Goal: Task Accomplishment & Management: Manage account settings

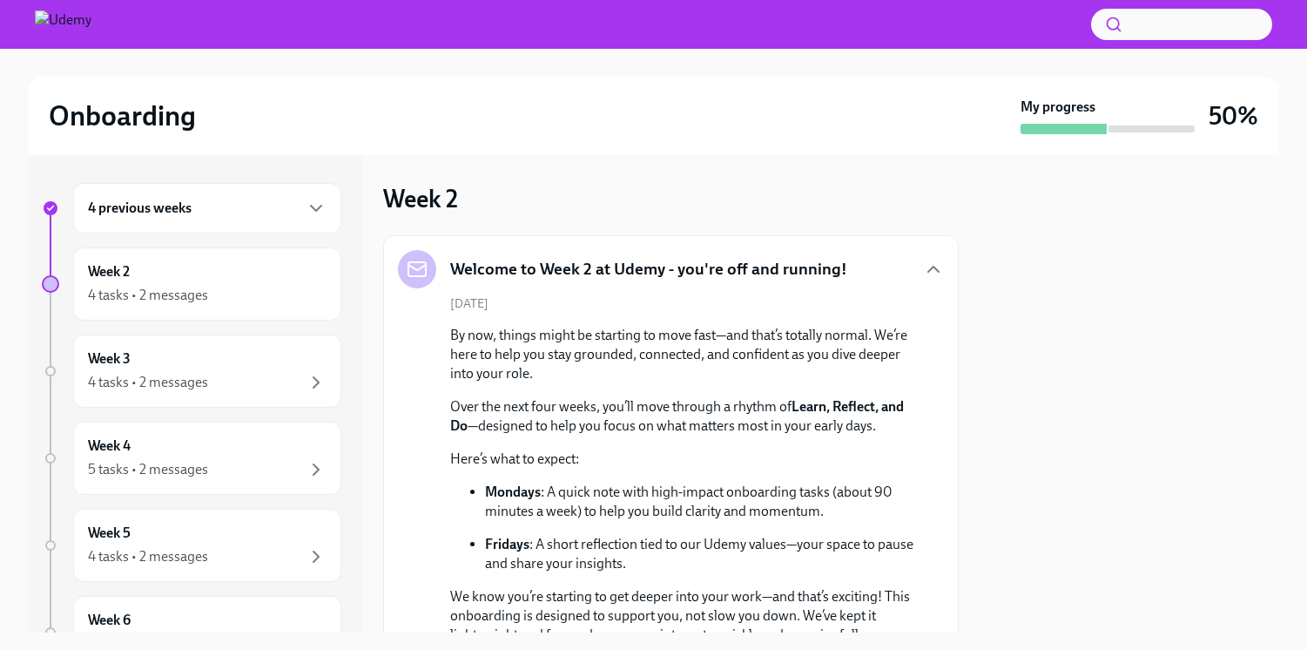
scroll to position [836, 0]
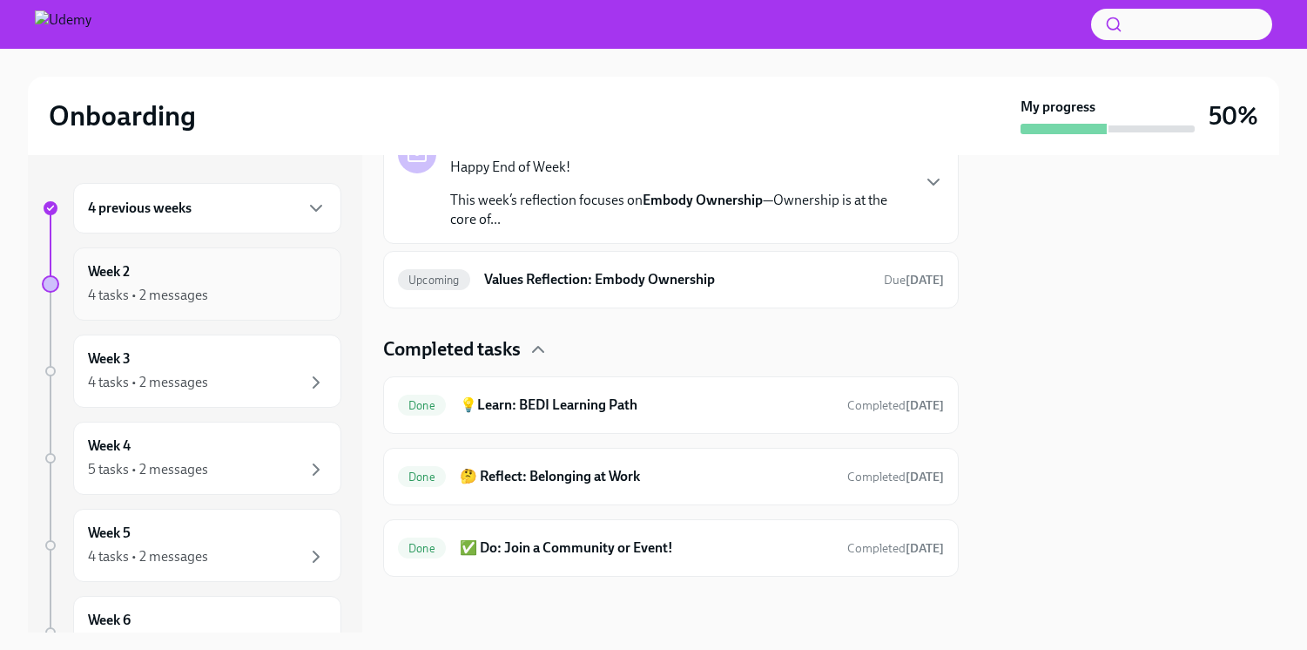
click at [186, 287] on div "4 tasks • 2 messages" at bounding box center [148, 295] width 120 height 19
click at [306, 213] on icon "button" at bounding box center [316, 208] width 21 height 21
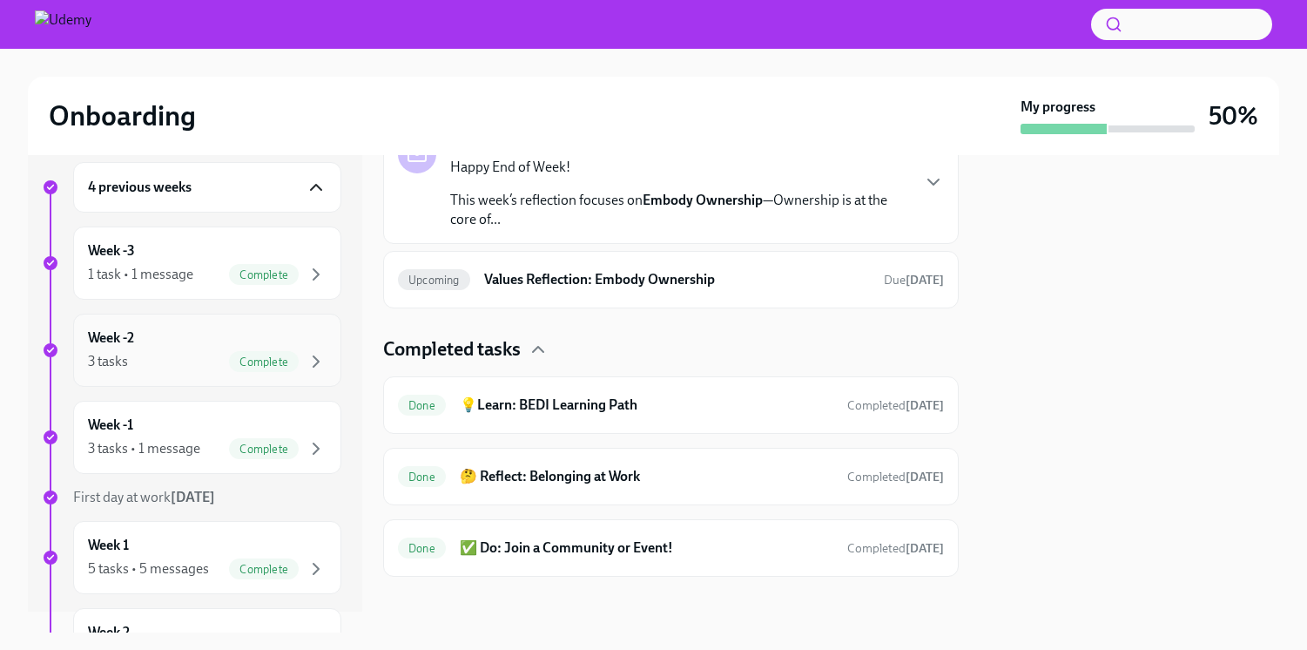
scroll to position [26, 0]
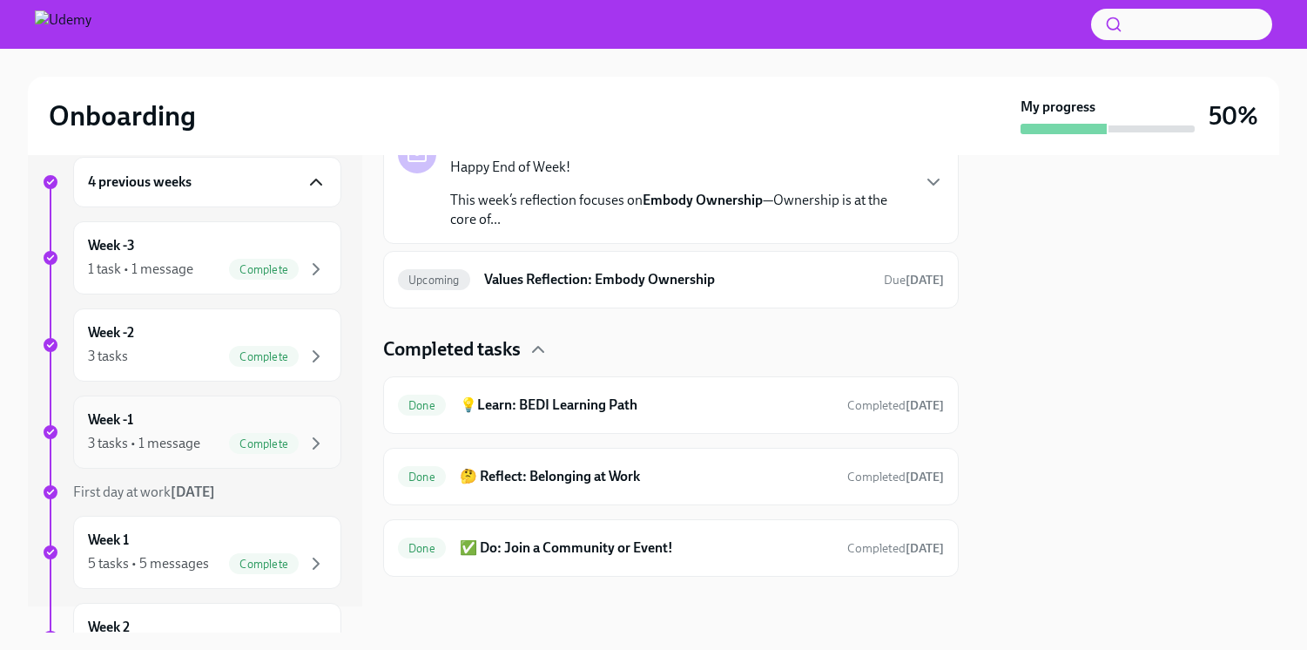
click at [169, 400] on div "Week -1 3 tasks • 1 message Complete" at bounding box center [207, 431] width 268 height 73
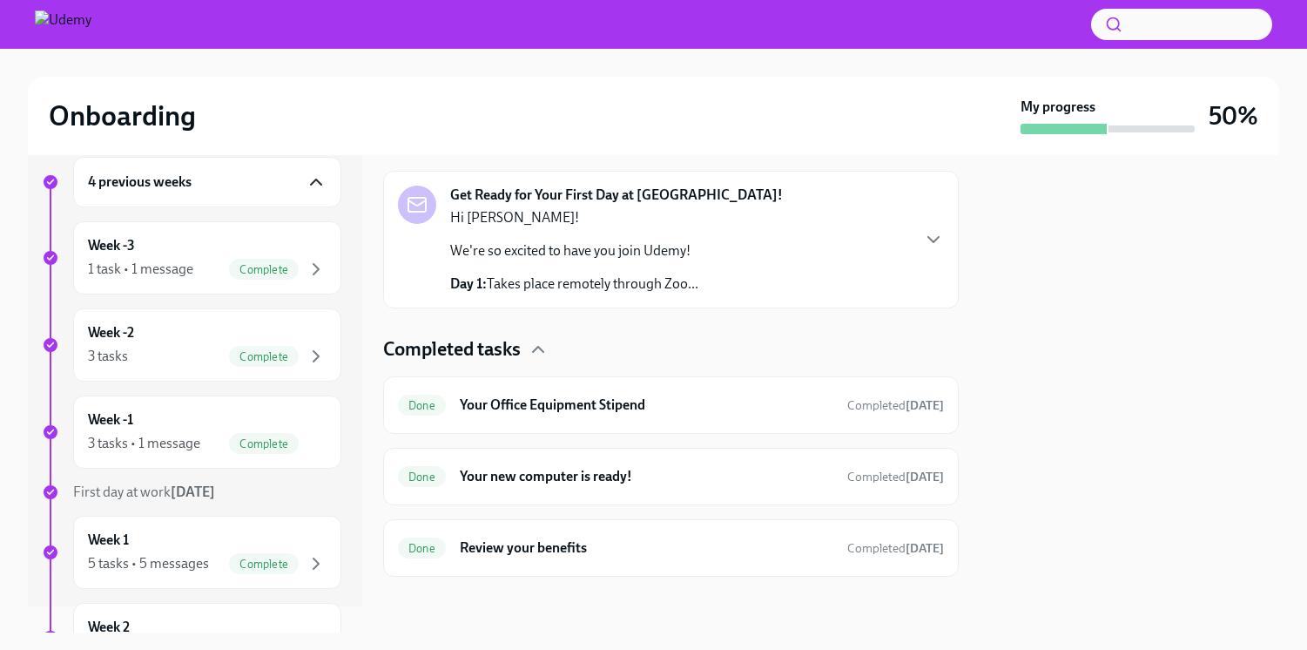
click at [680, 242] on p "We're so excited to have you join Udemy!" at bounding box center [574, 250] width 248 height 19
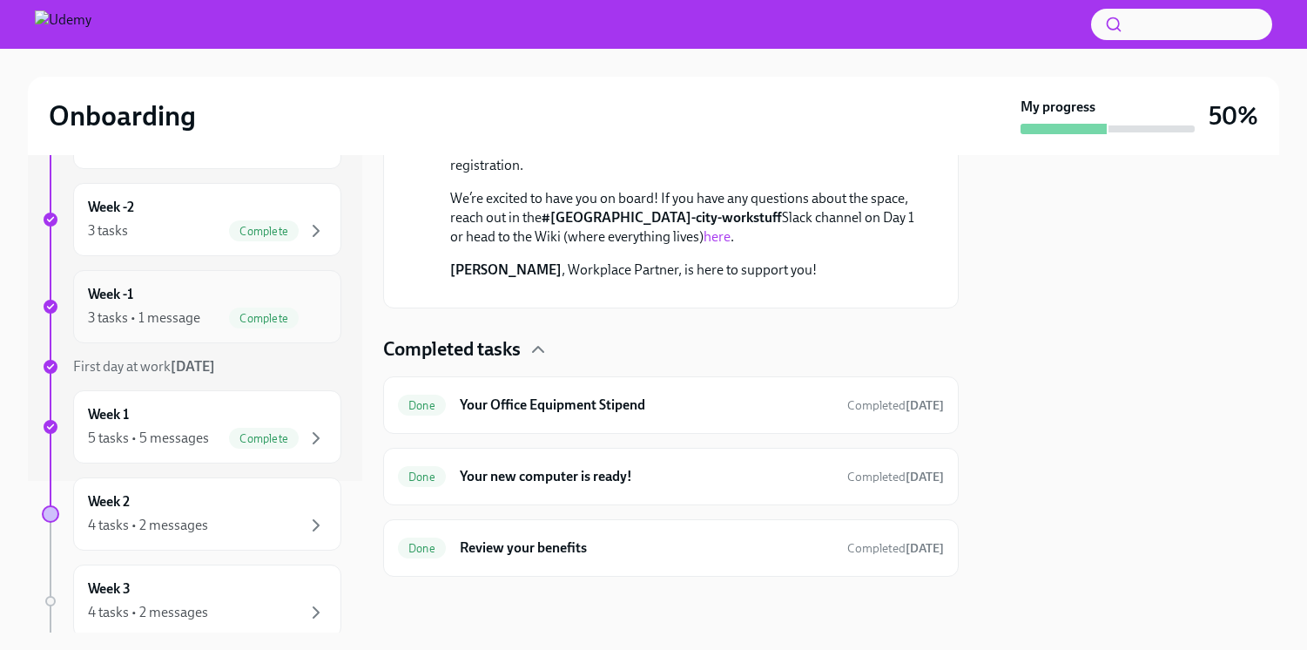
scroll to position [231, 0]
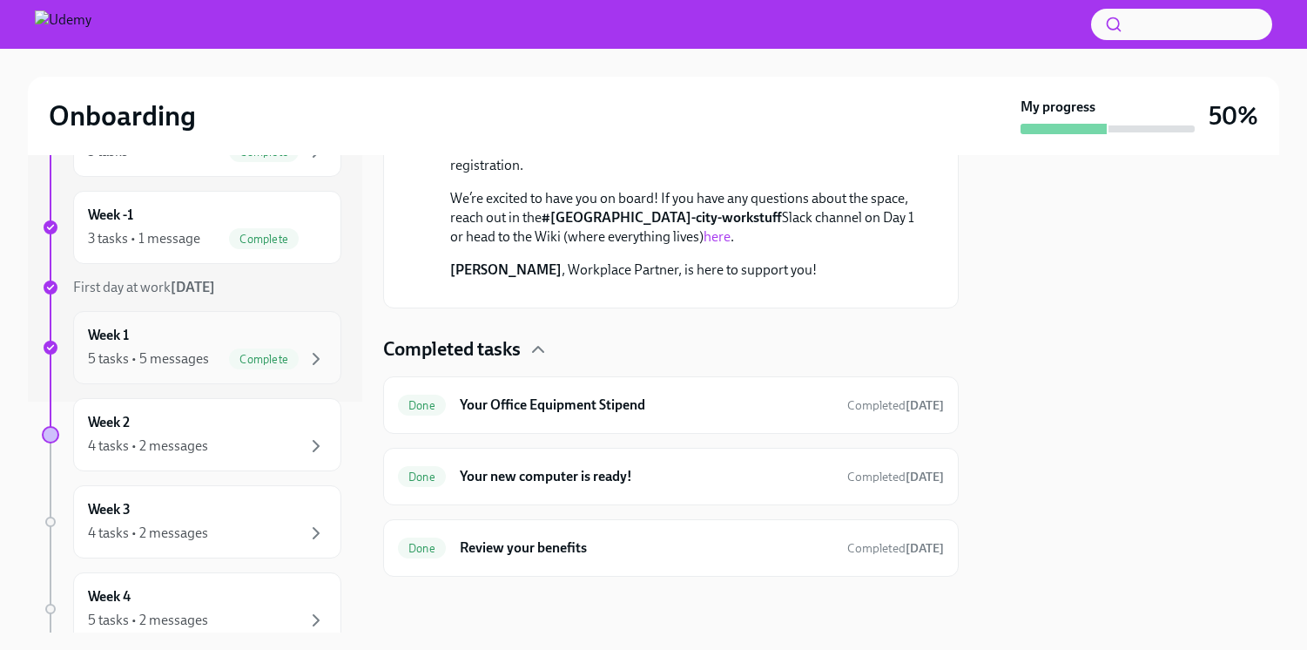
click at [145, 365] on div "5 tasks • 5 messages" at bounding box center [148, 358] width 121 height 19
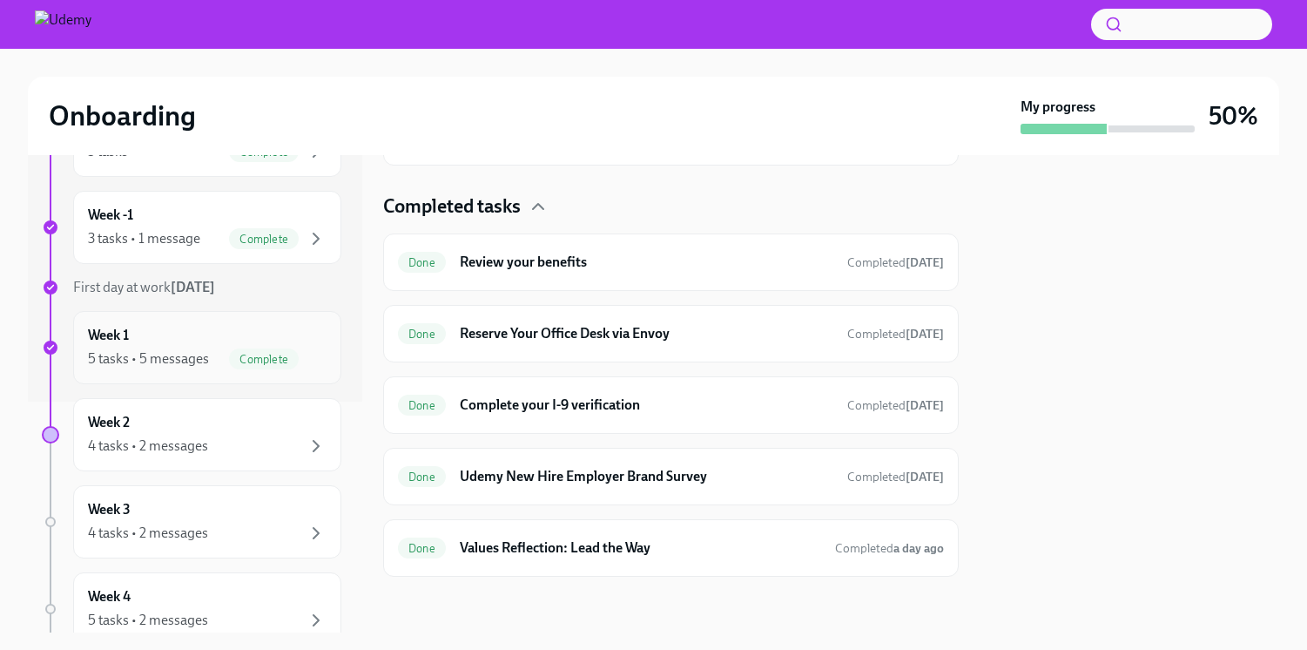
scroll to position [921, 0]
click at [591, 543] on h6 "Values Reflection: Lead the Way" at bounding box center [640, 547] width 361 height 19
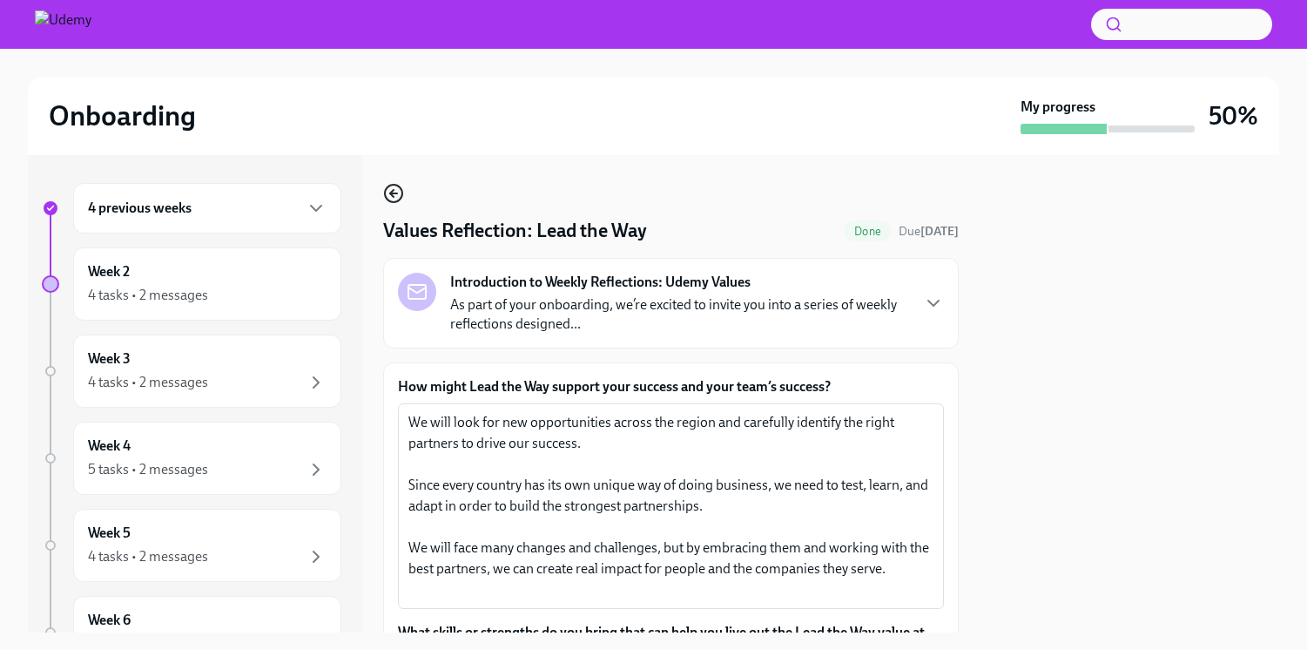
click at [395, 186] on icon "button" at bounding box center [393, 193] width 21 height 21
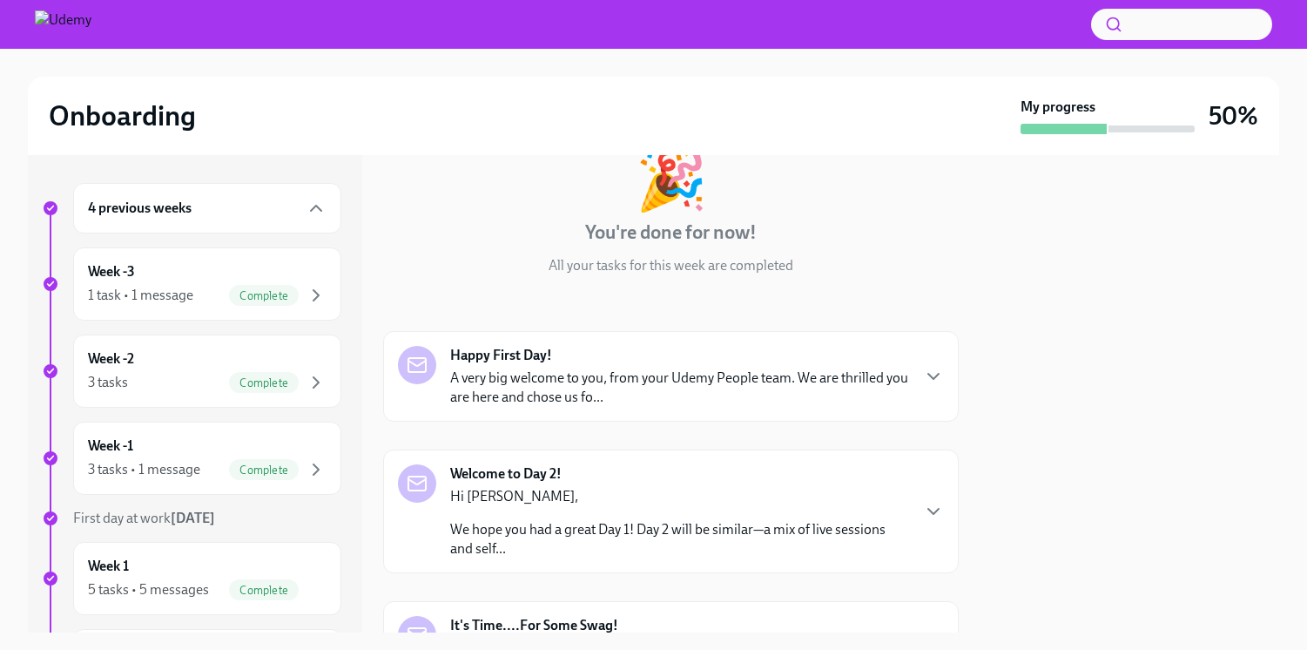
click at [589, 389] on p "A very big welcome to you, from your Udemy People team. We are thrilled you are…" at bounding box center [679, 387] width 459 height 38
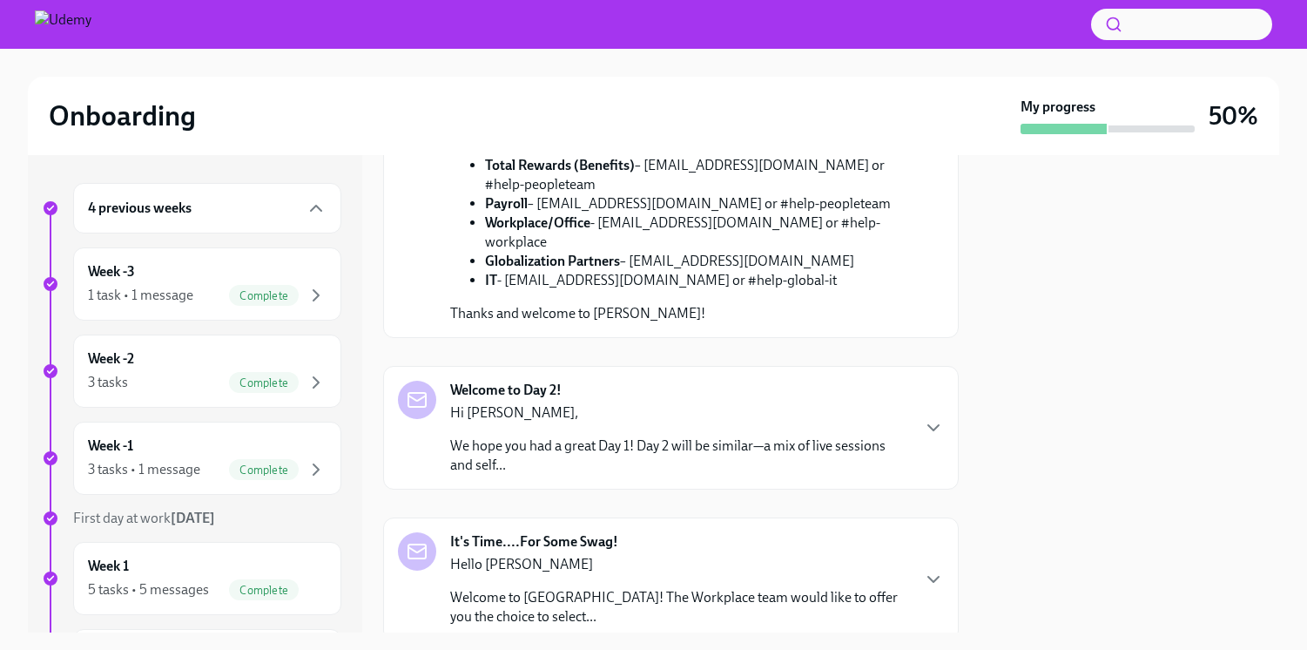
scroll to position [844, 0]
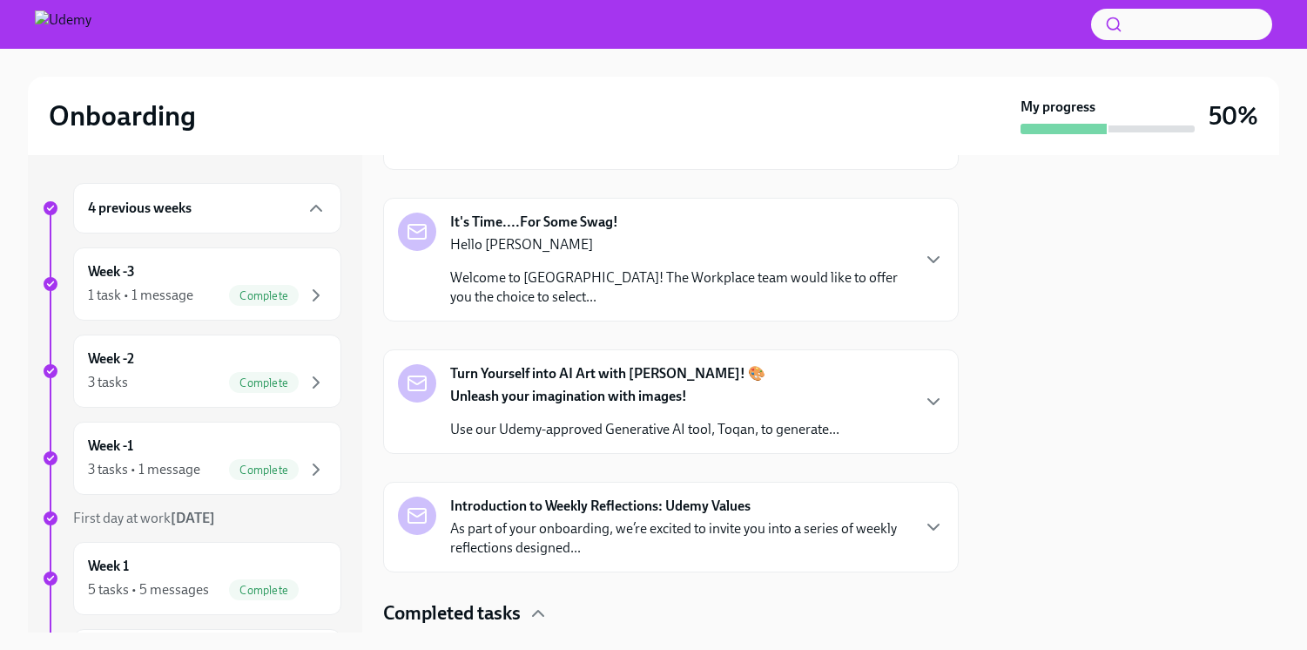
scroll to position [1164, 0]
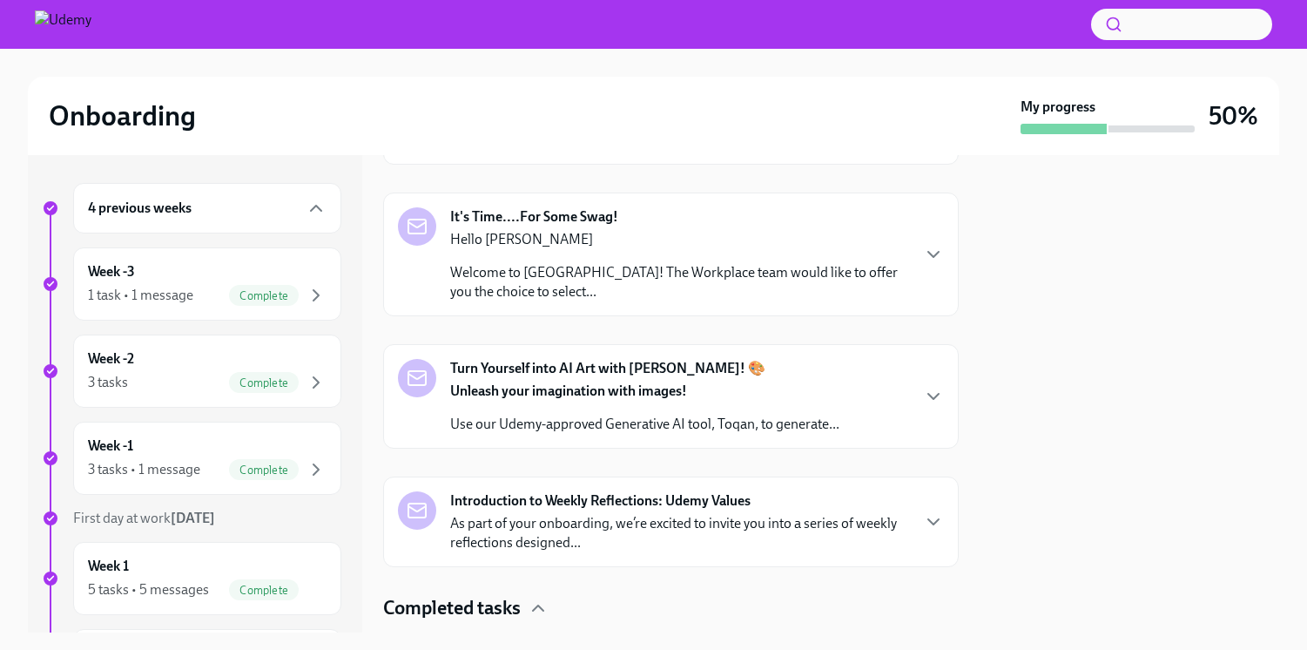
click at [604, 150] on div "Hi [PERSON_NAME], We hope you had a great Day 1! Day 2 will be similar—a mix of…" at bounding box center [679, 113] width 459 height 71
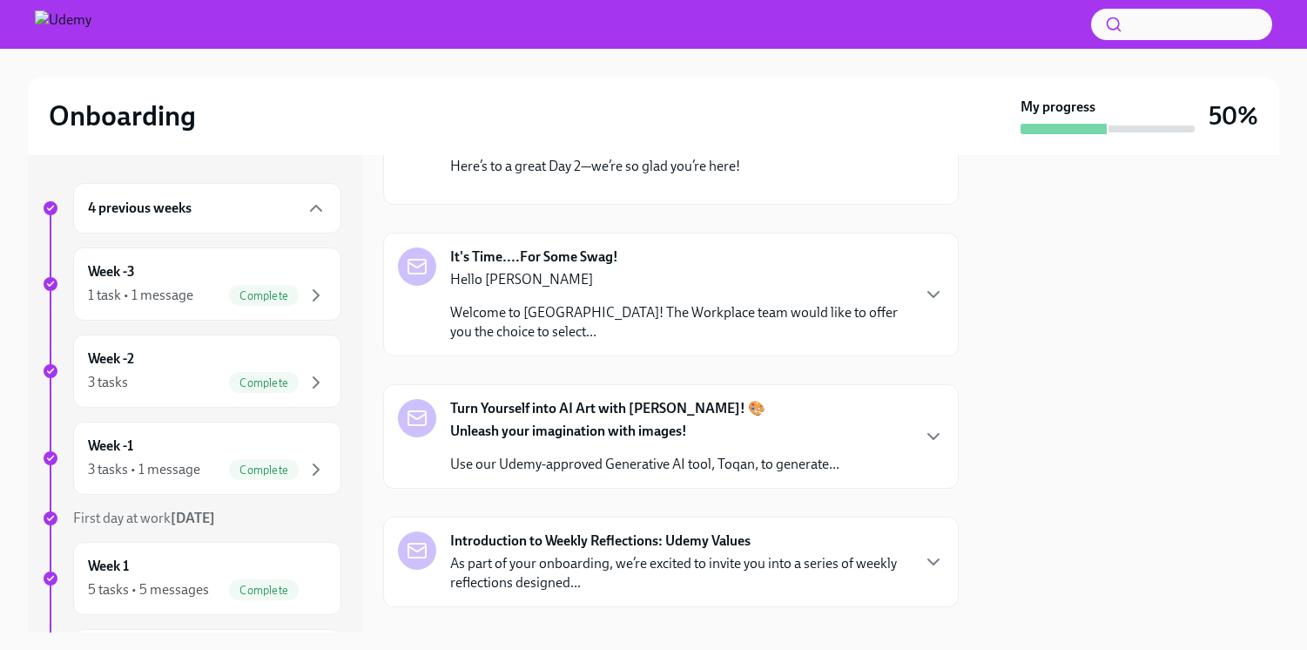
scroll to position [1394, 0]
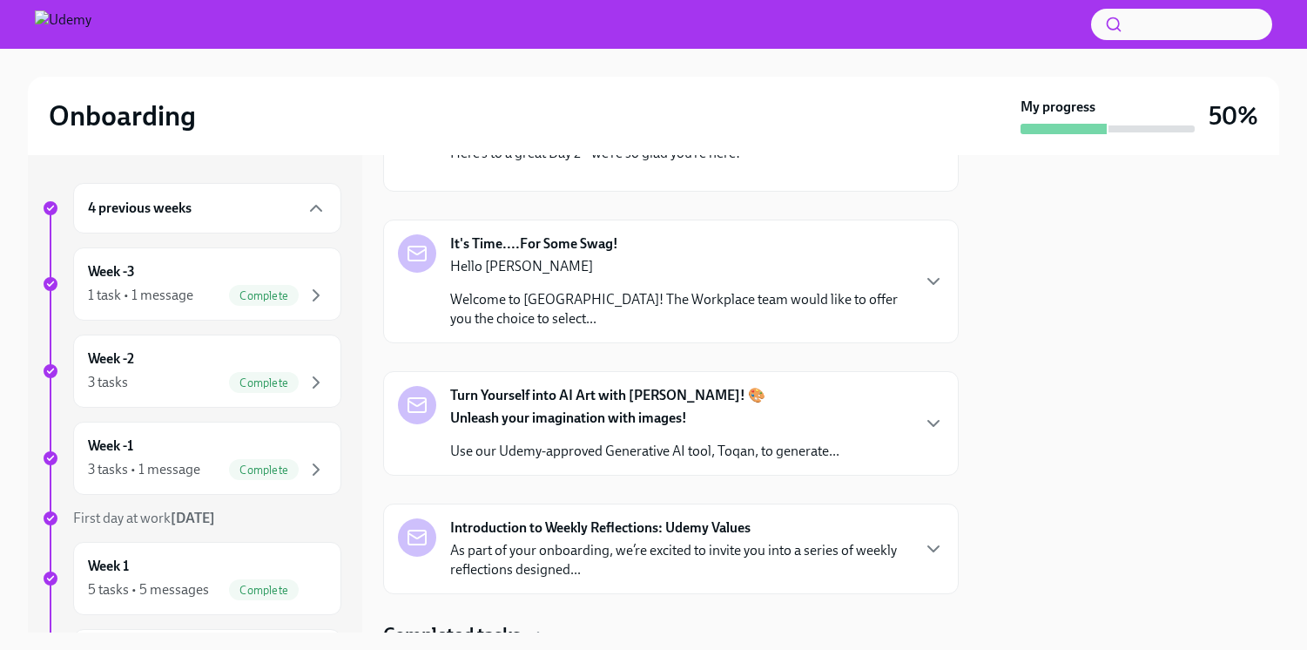
click at [780, 109] on strong "Day 2 Learning Path" at bounding box center [775, 100] width 121 height 17
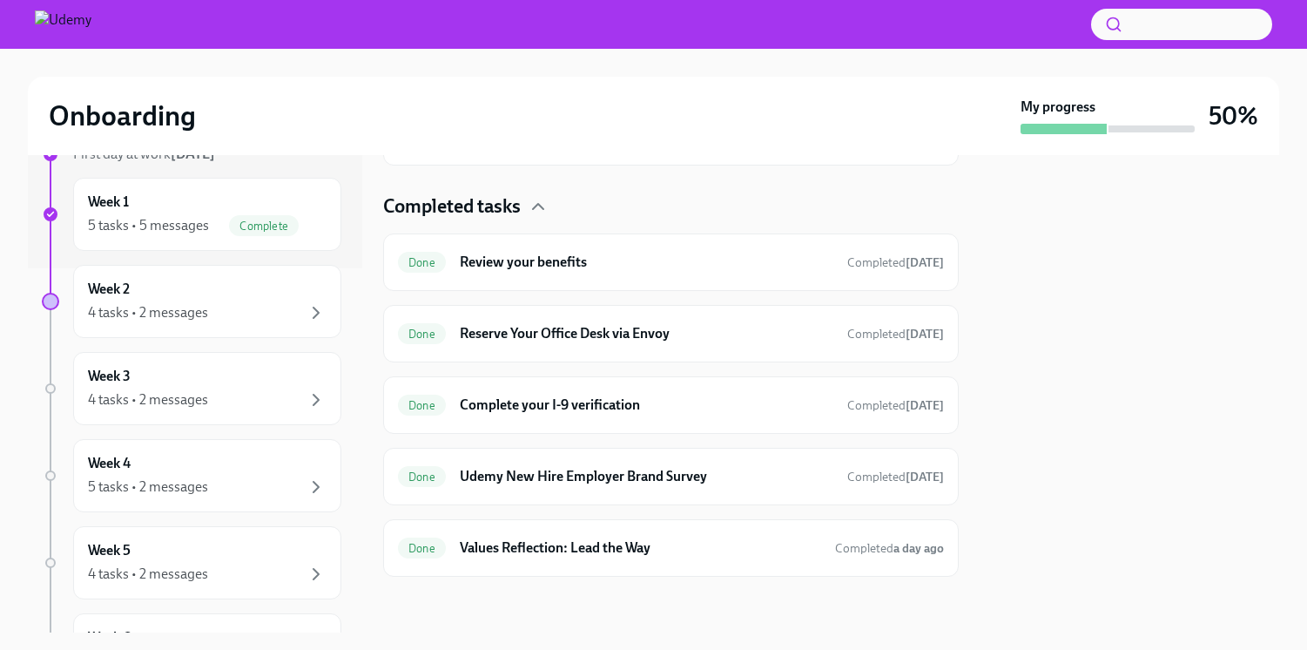
scroll to position [398, 0]
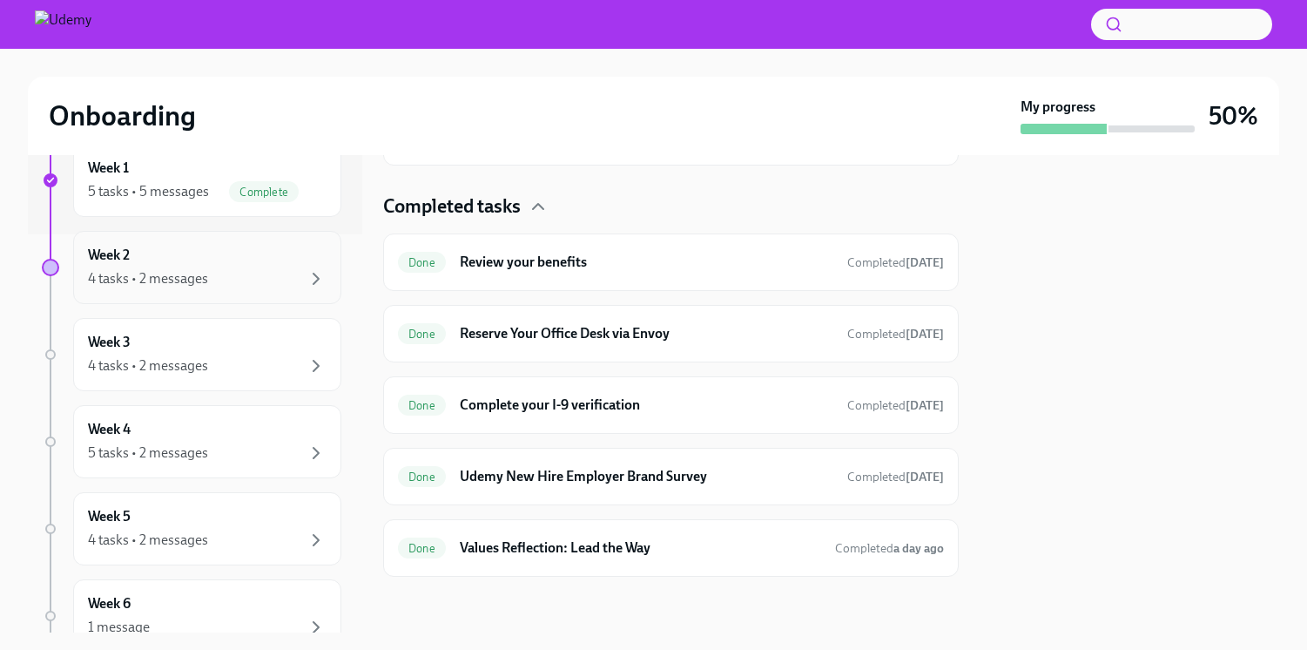
click at [155, 293] on div "Week 2 4 tasks • 2 messages" at bounding box center [207, 267] width 268 height 73
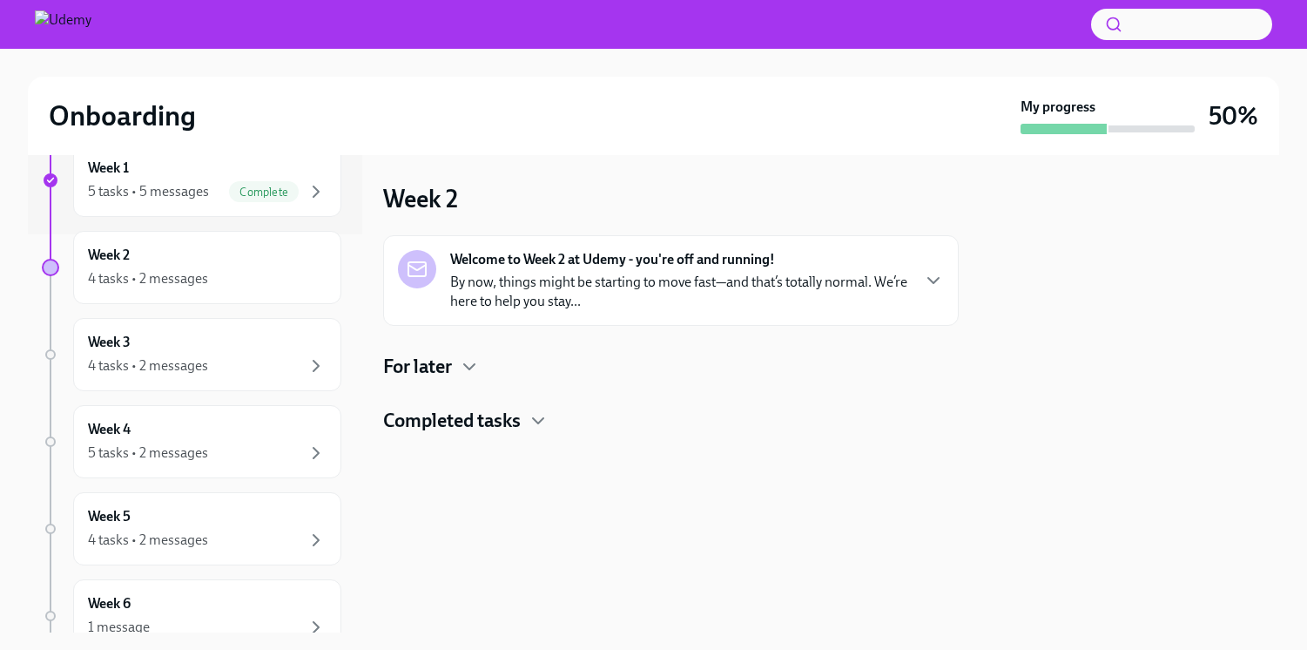
click at [550, 294] on p "By now, things might be starting to move fast—and that’s totally normal. We’re …" at bounding box center [679, 292] width 459 height 38
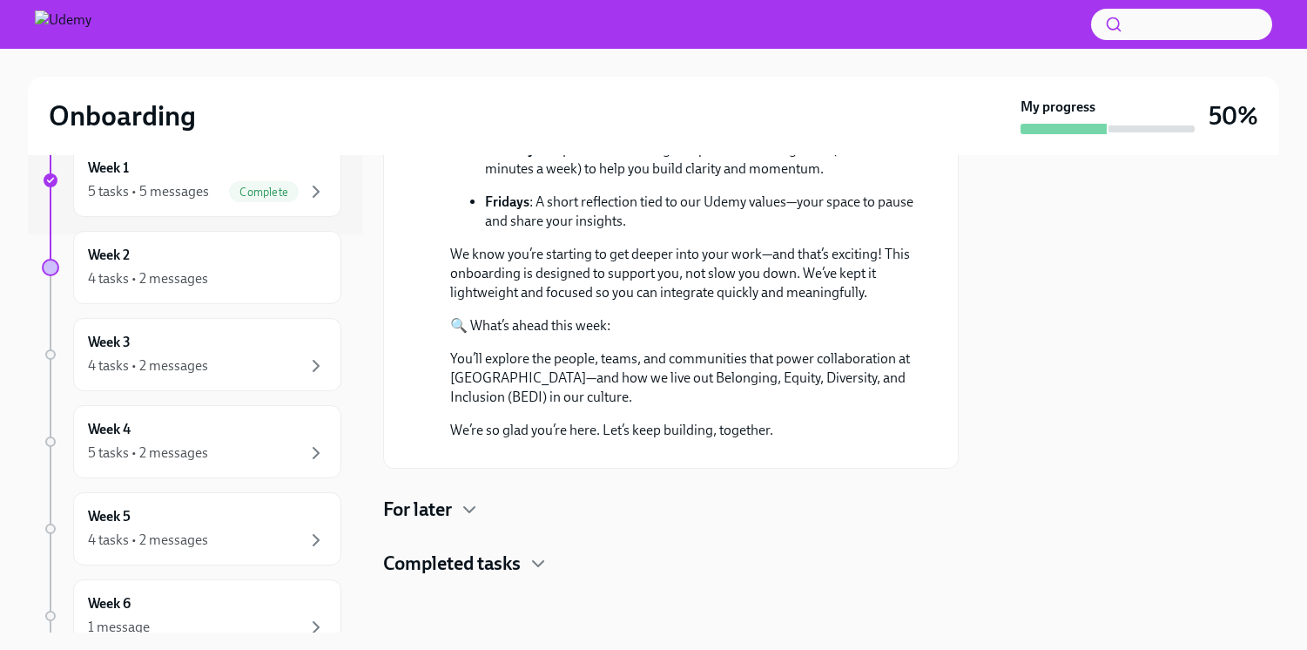
scroll to position [523, 0]
click at [461, 515] on icon "button" at bounding box center [469, 509] width 21 height 21
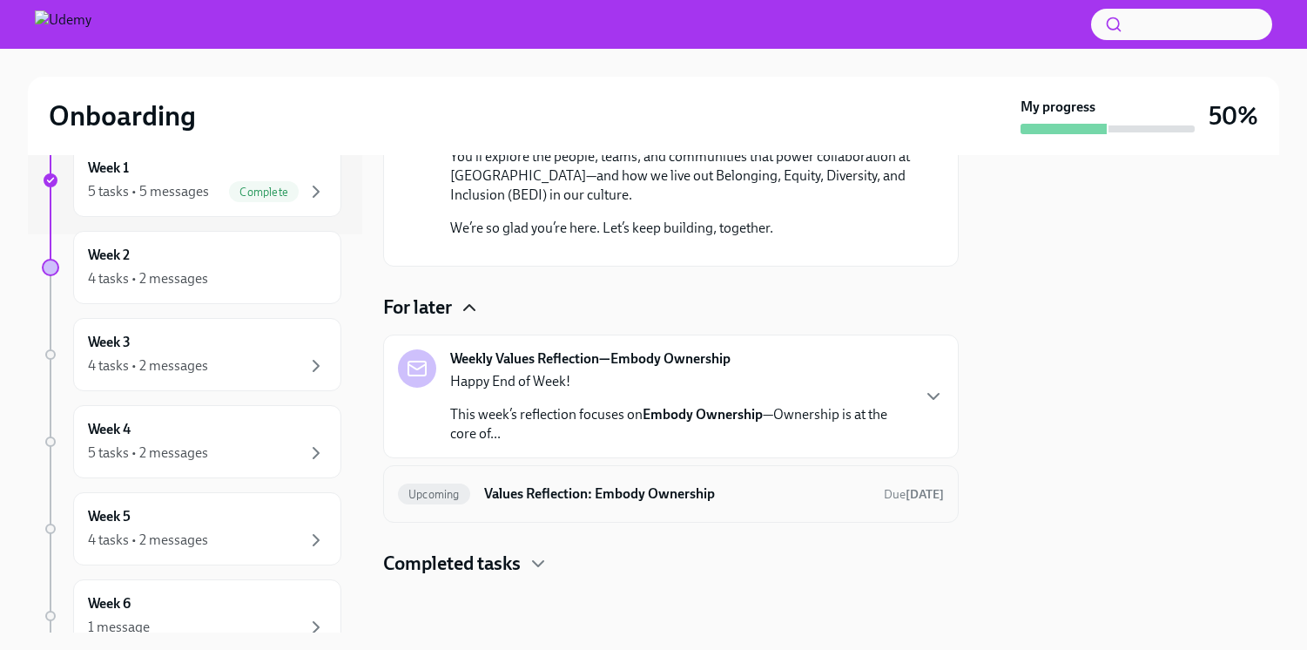
scroll to position [725, 0]
click at [513, 561] on h4 "Completed tasks" at bounding box center [452, 563] width 138 height 26
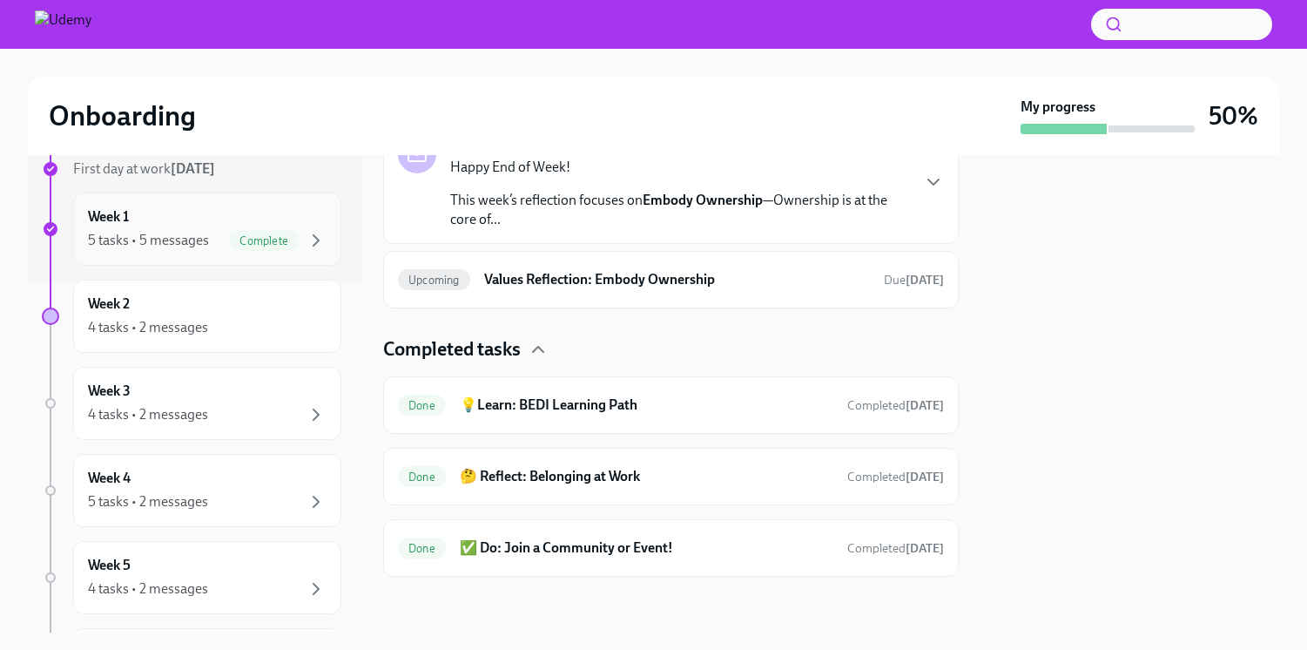
scroll to position [341, 0]
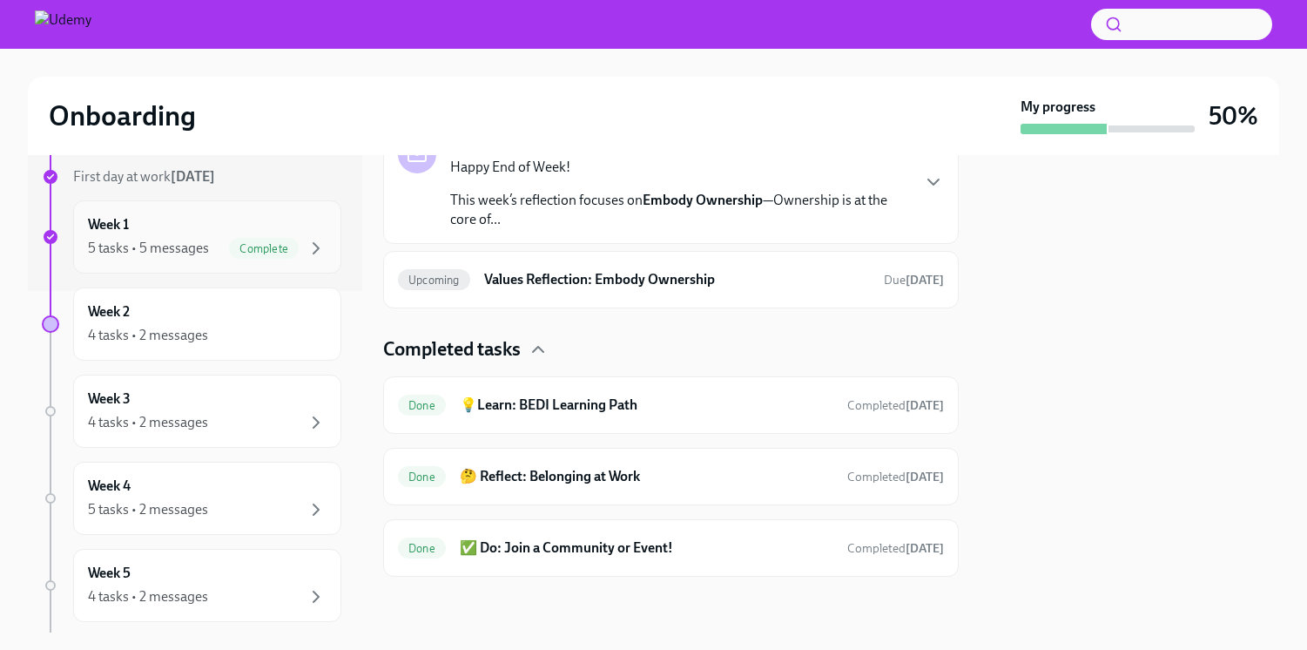
click at [170, 244] on div "5 tasks • 5 messages" at bounding box center [148, 248] width 121 height 19
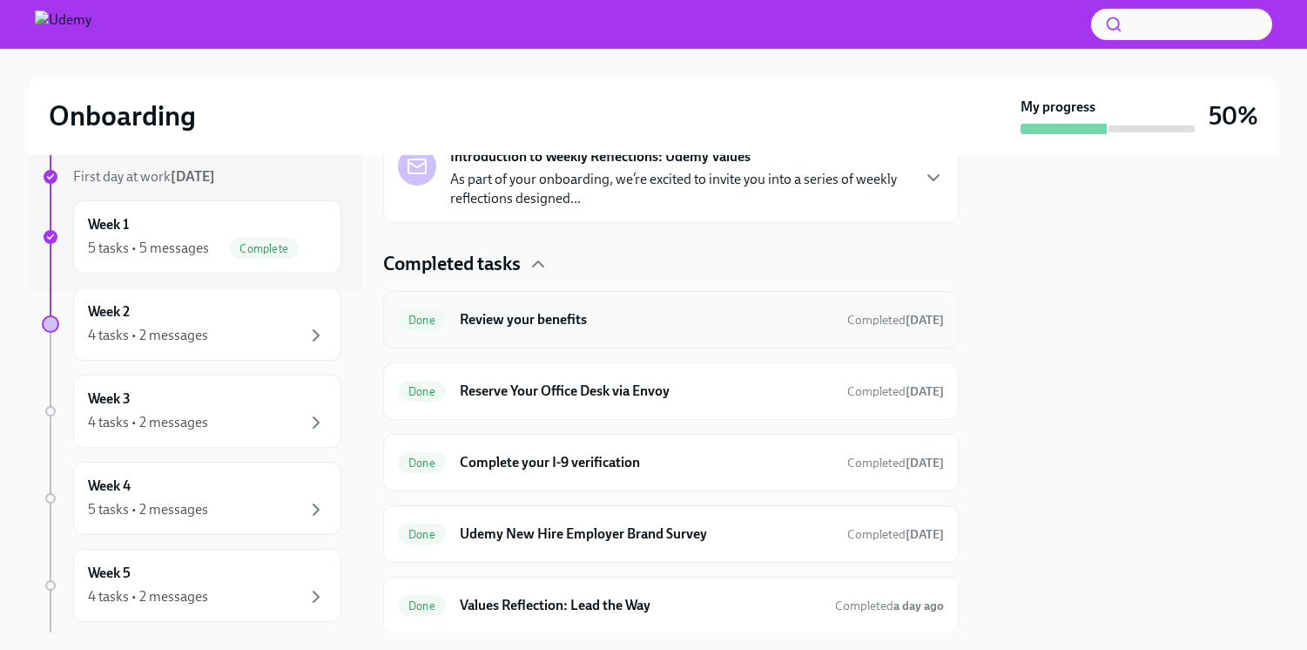
scroll to position [921, 0]
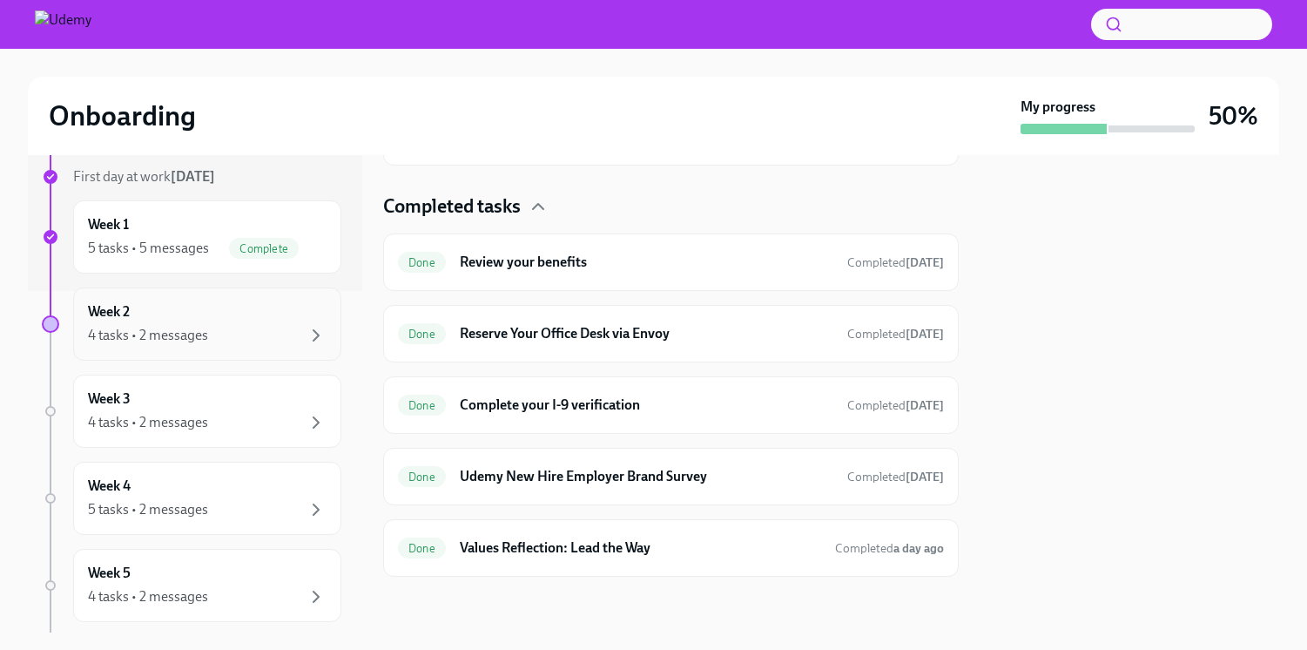
click at [184, 355] on div "Week 2 4 tasks • 2 messages" at bounding box center [207, 323] width 268 height 73
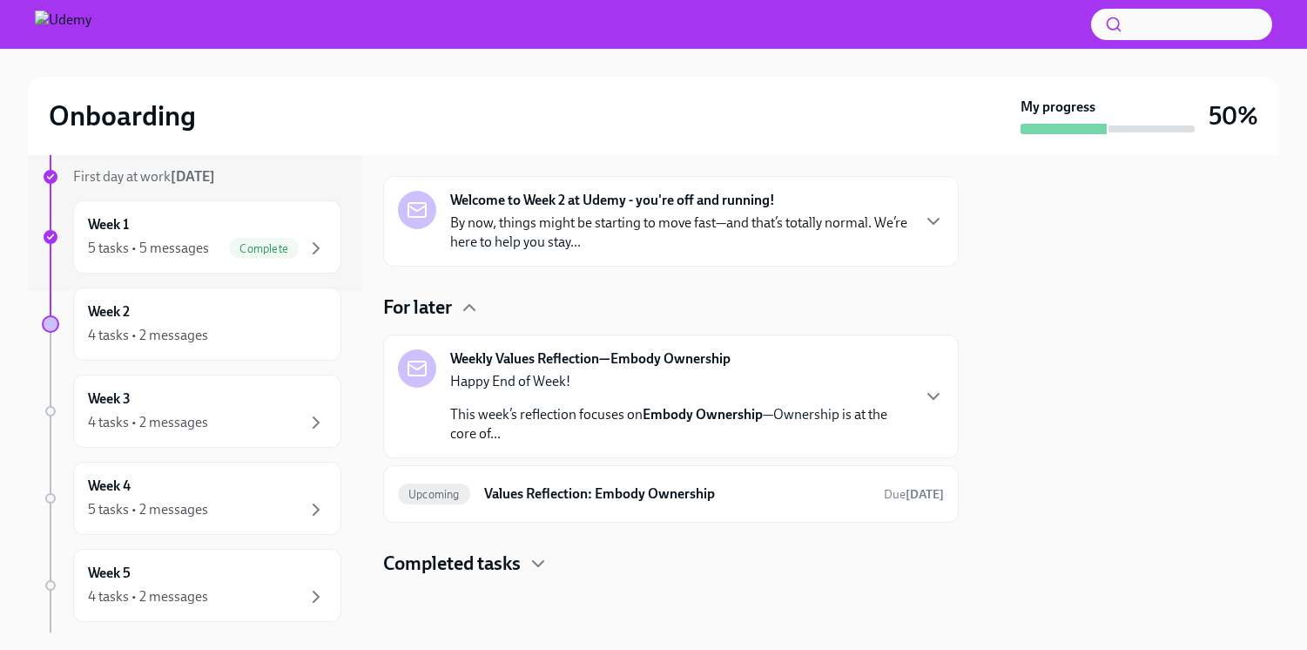
click at [499, 557] on h4 "Completed tasks" at bounding box center [452, 563] width 138 height 26
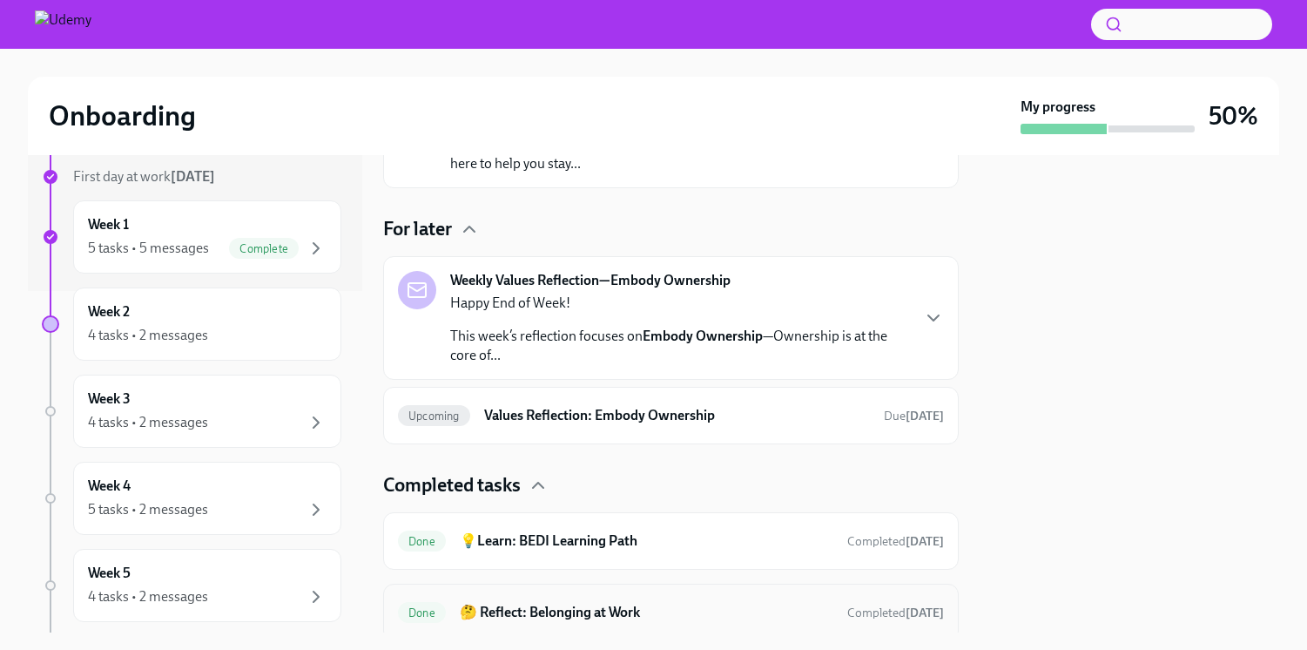
scroll to position [0, 0]
